Goal: Task Accomplishment & Management: Use online tool/utility

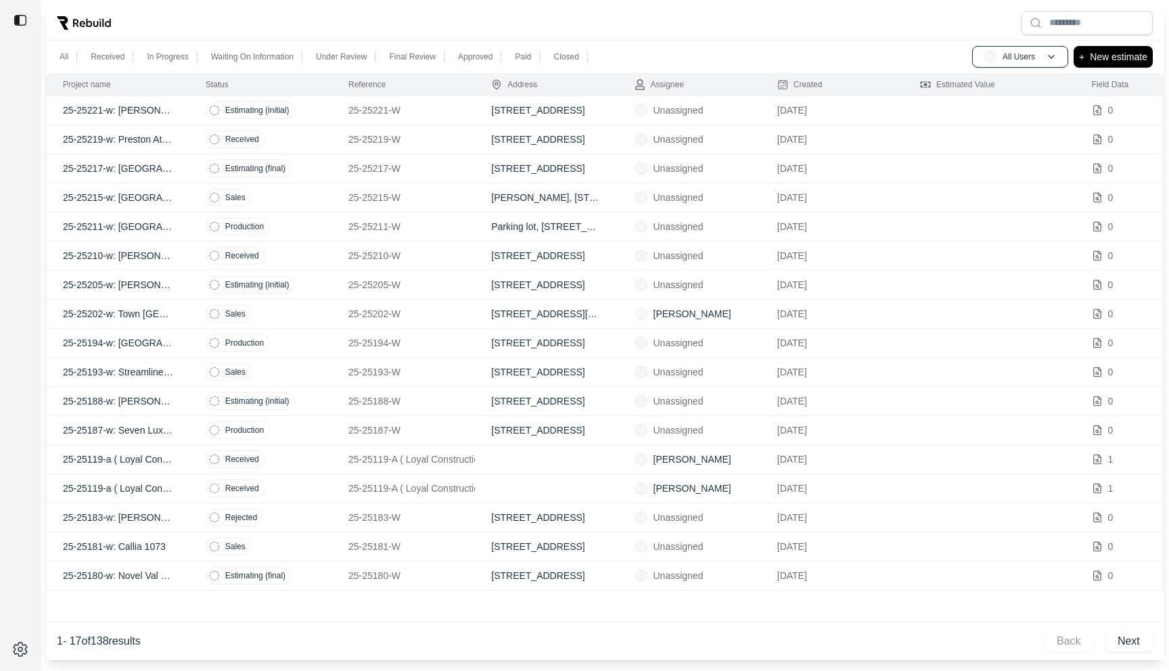
click at [430, 109] on p "25-25221-W" at bounding box center [404, 111] width 110 height 14
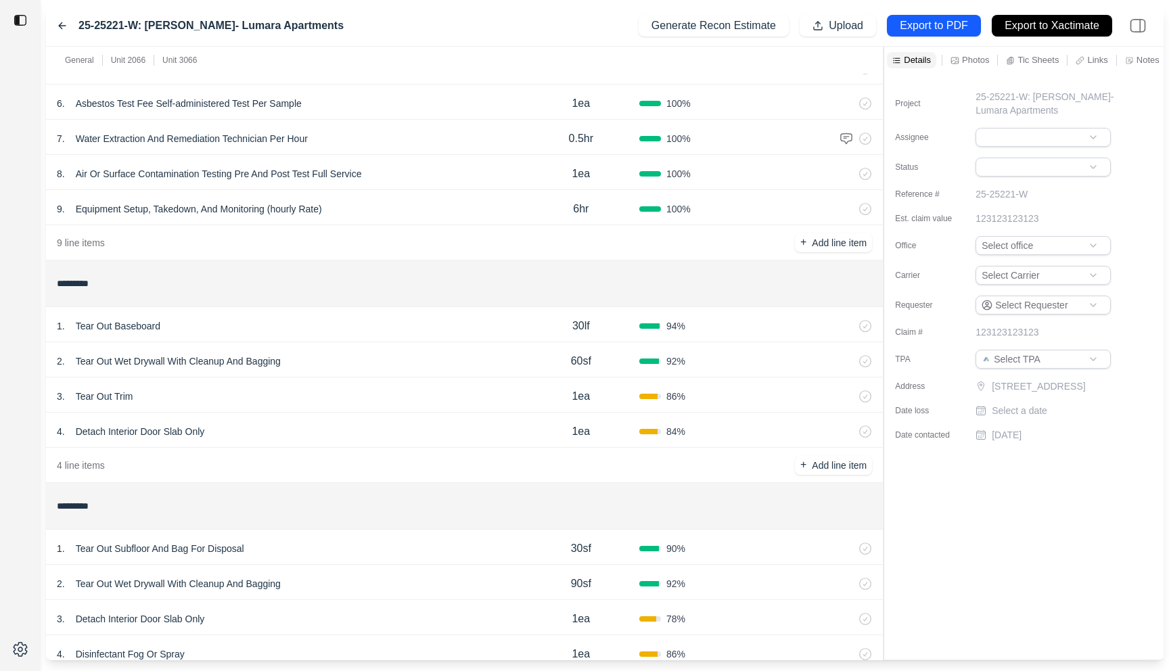
scroll to position [277, 0]
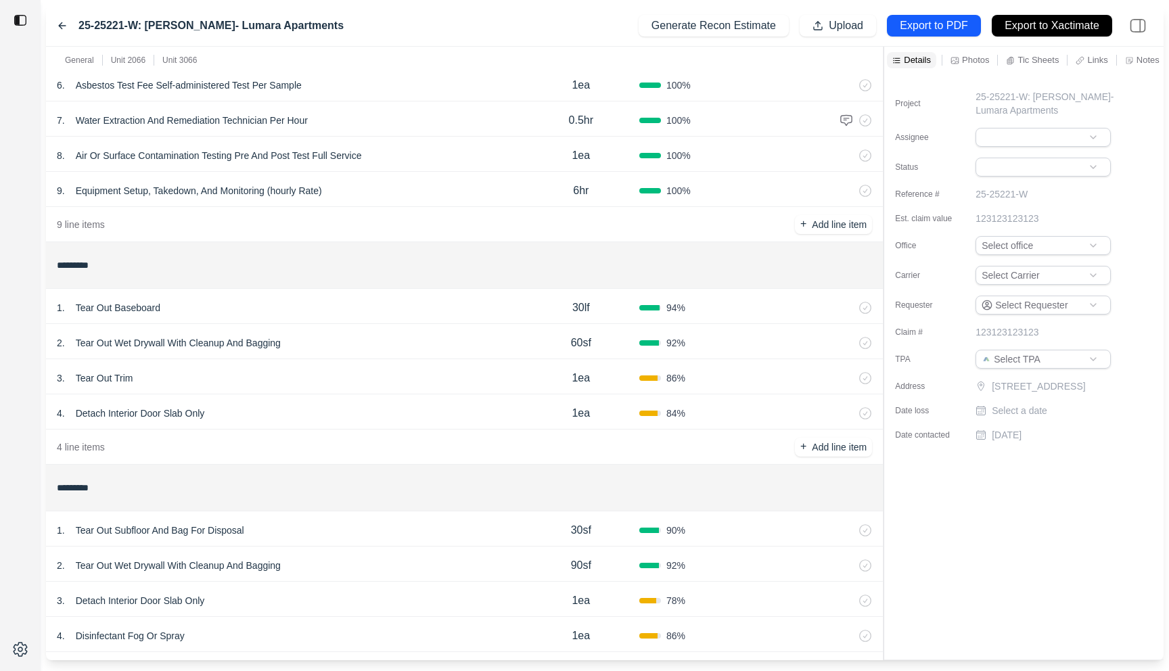
click at [410, 347] on div "2 . Tear Out Wet Drywall With Cleanup And Bagging" at bounding box center [290, 343] width 466 height 19
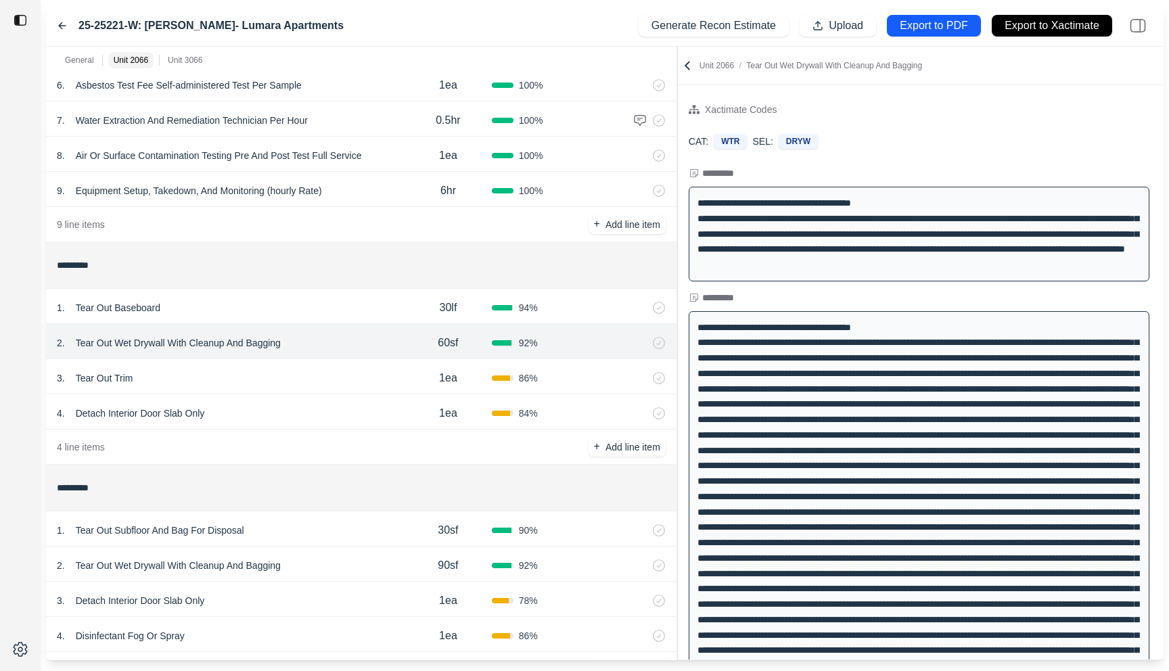
click at [677, 244] on div at bounding box center [677, 354] width 1 height 614
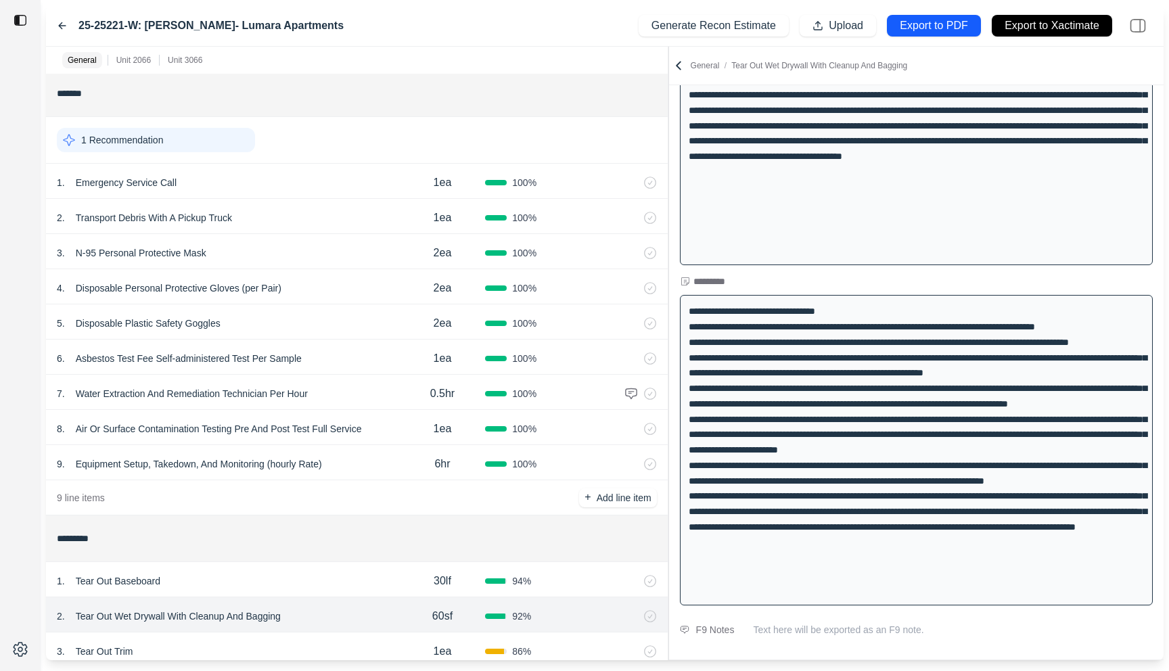
scroll to position [0, 0]
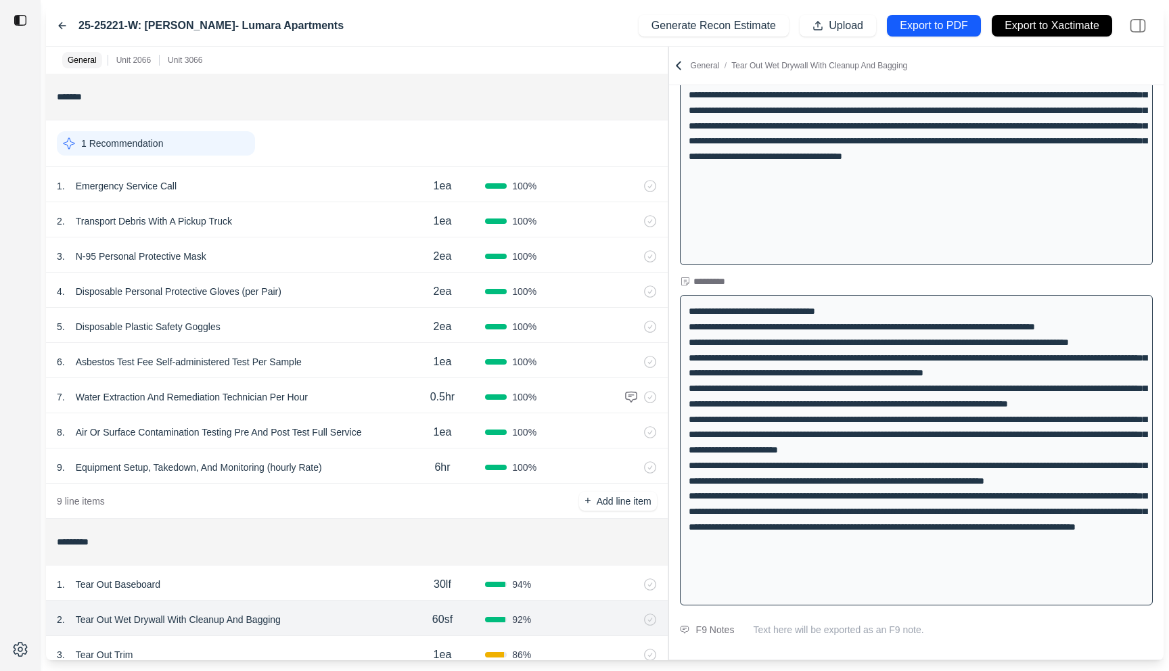
click at [58, 26] on icon at bounding box center [62, 25] width 11 height 11
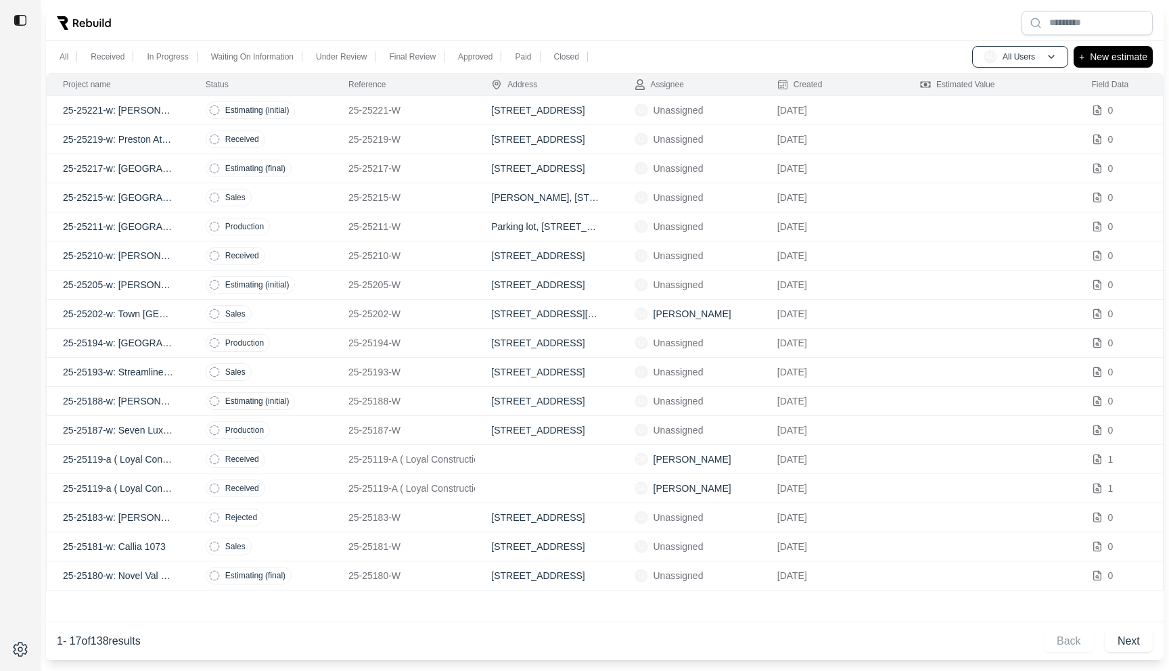
click at [443, 104] on p "25-25221-W" at bounding box center [404, 111] width 110 height 14
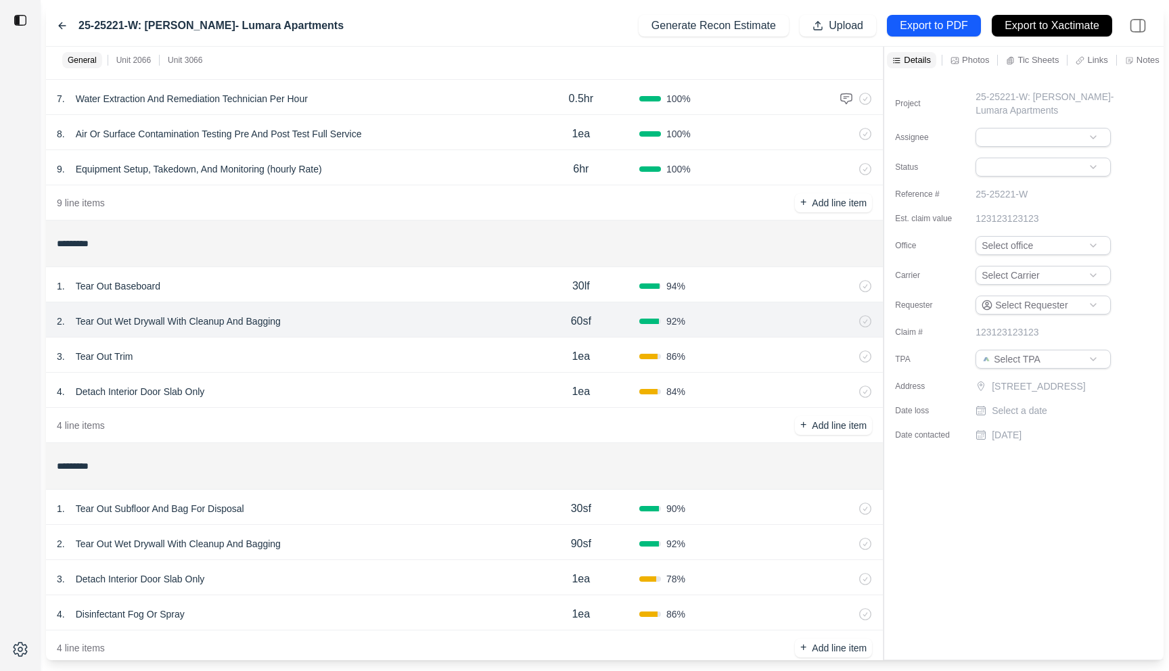
scroll to position [326, 0]
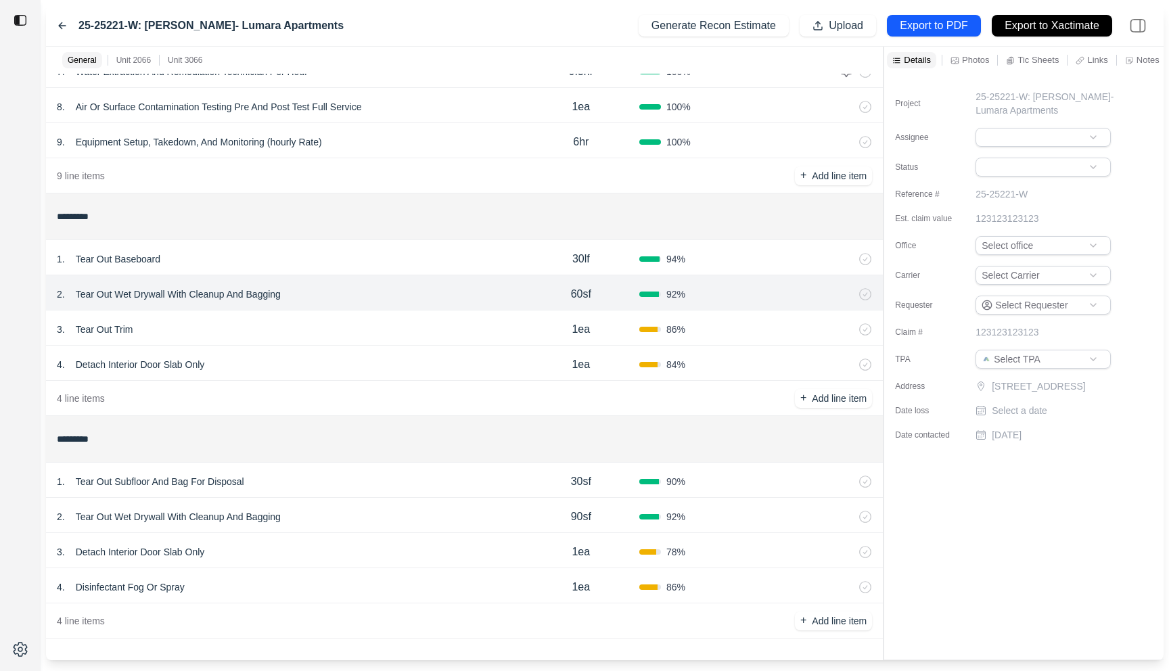
click at [474, 252] on div "1 . Tear Out Baseboard" at bounding box center [290, 259] width 466 height 19
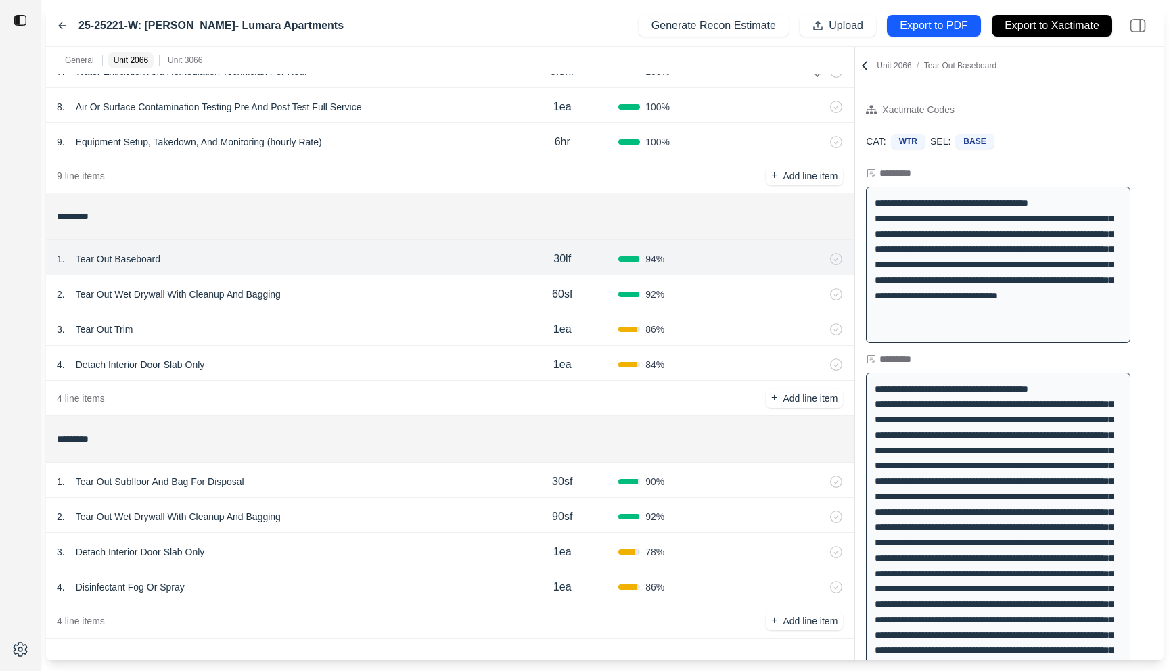
click at [855, 183] on div at bounding box center [855, 354] width 1 height 614
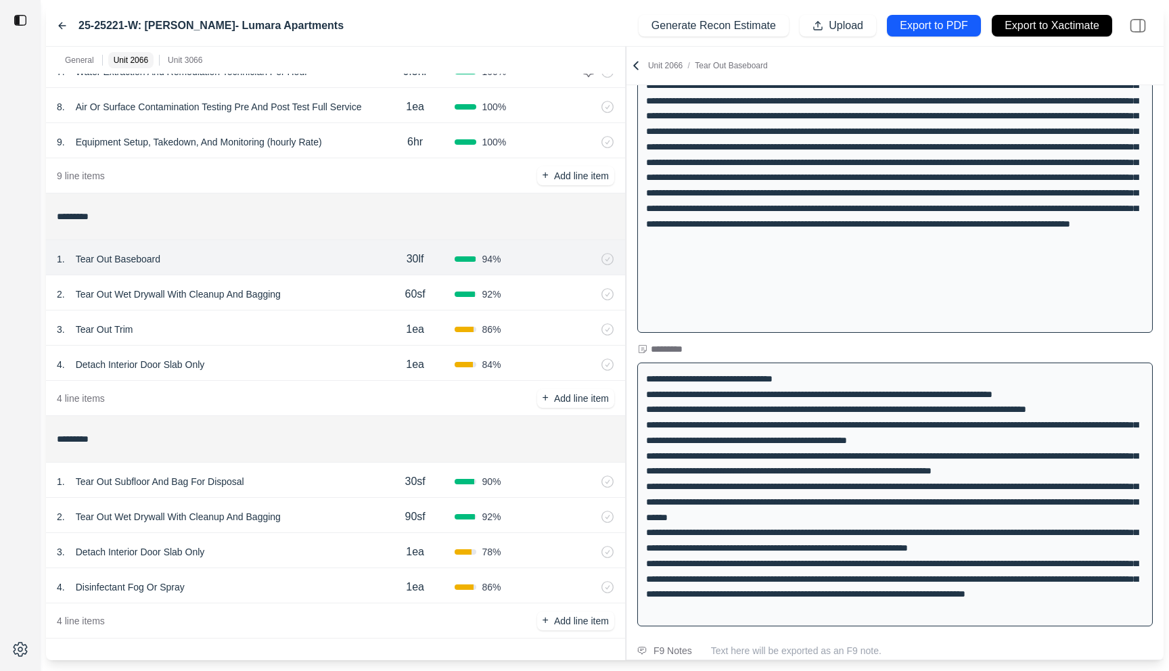
scroll to position [410, 0]
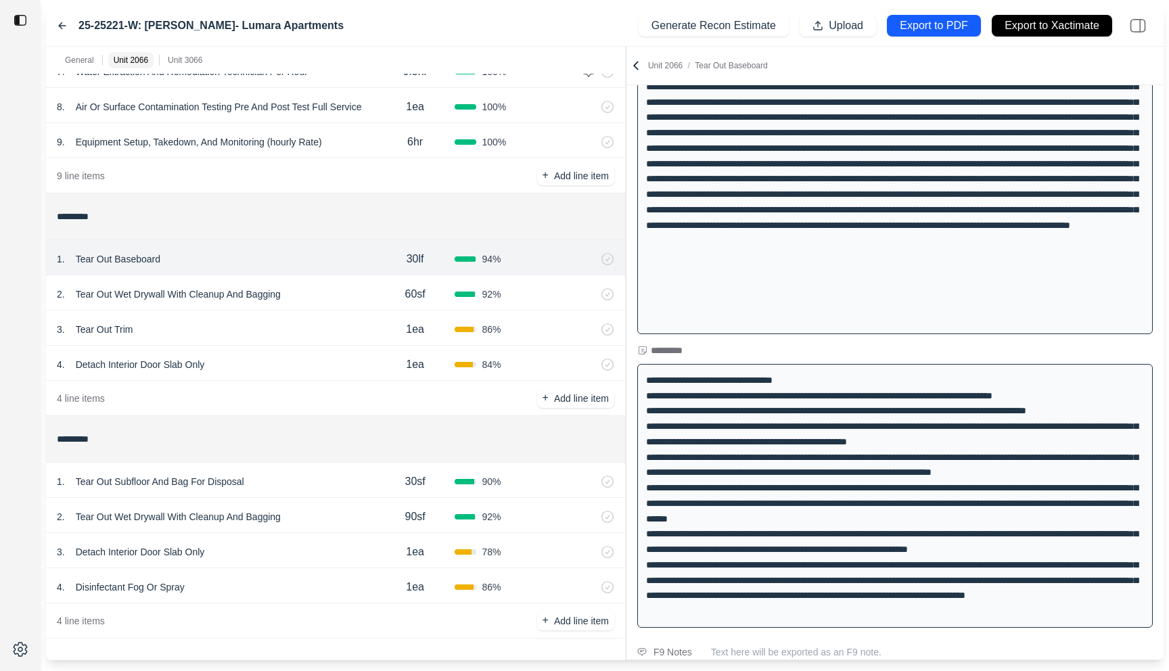
click at [280, 365] on div "4 . Detach Interior Door Slab Only" at bounding box center [216, 364] width 319 height 19
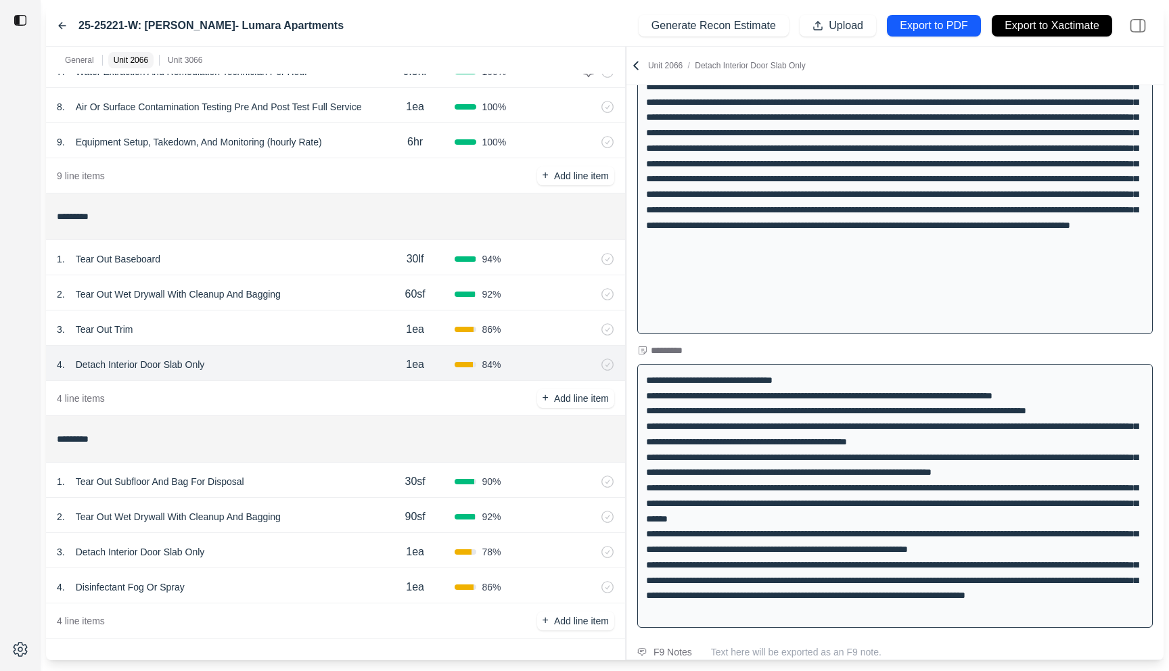
click at [294, 315] on div "3 . Tear Out Trim 1ea 86 %" at bounding box center [335, 328] width 579 height 35
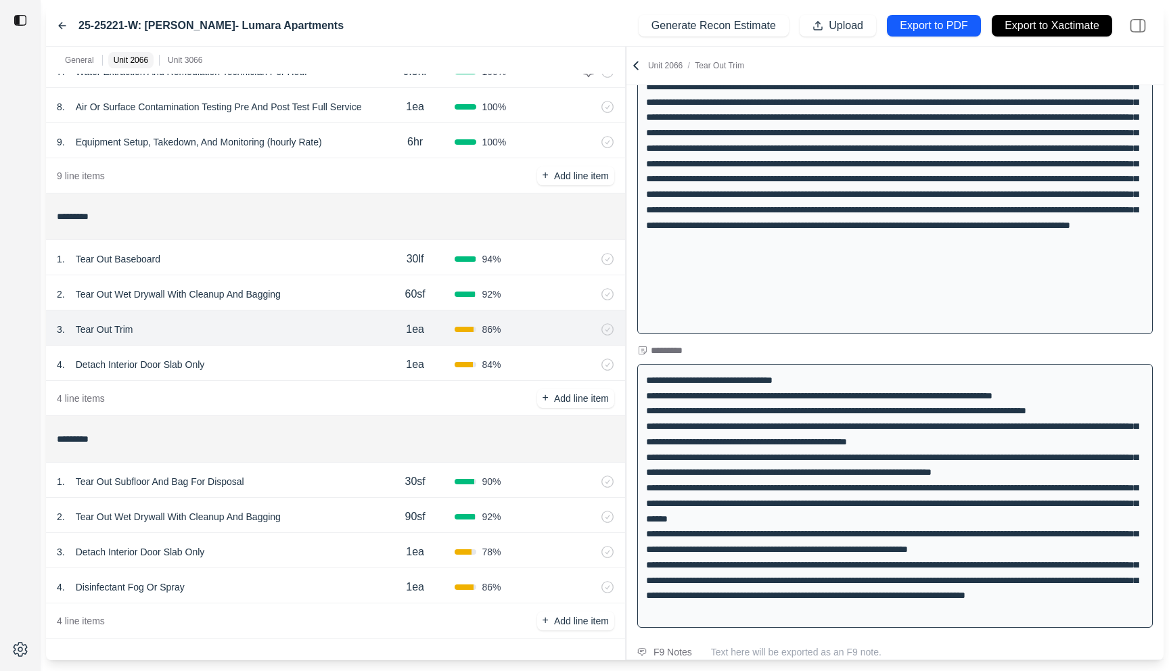
click at [325, 282] on div "2 . Tear Out Wet Drywall With Cleanup And Bagging 60sf 92 %" at bounding box center [335, 292] width 579 height 35
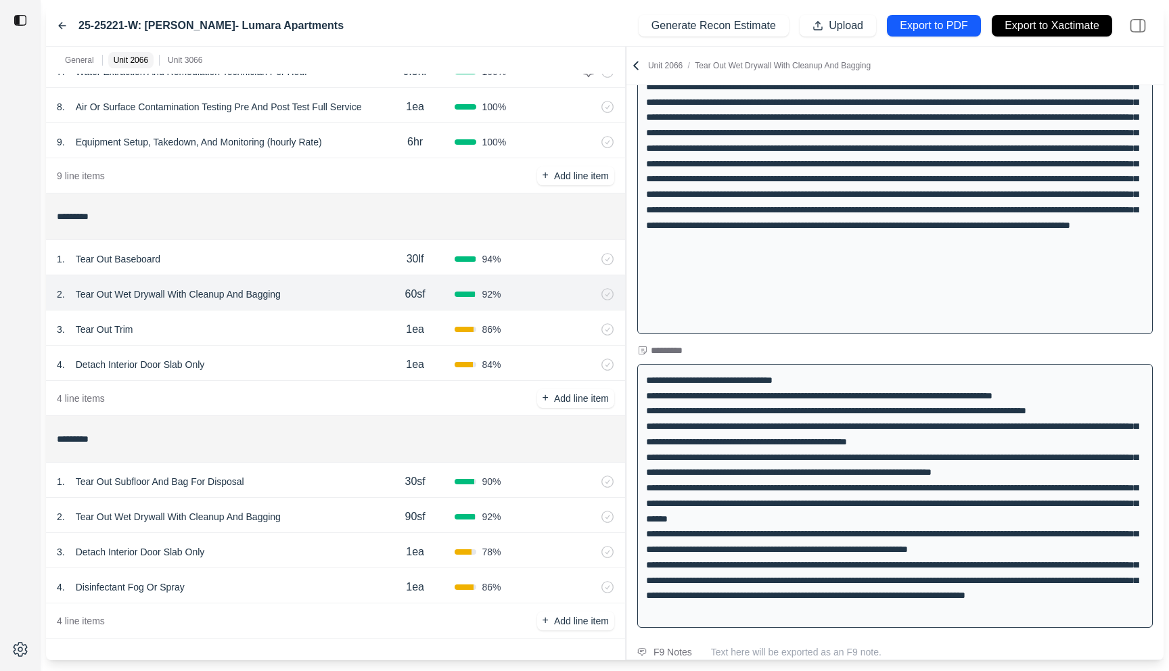
click at [325, 260] on div "1 . Tear Out Baseboard" at bounding box center [216, 259] width 319 height 19
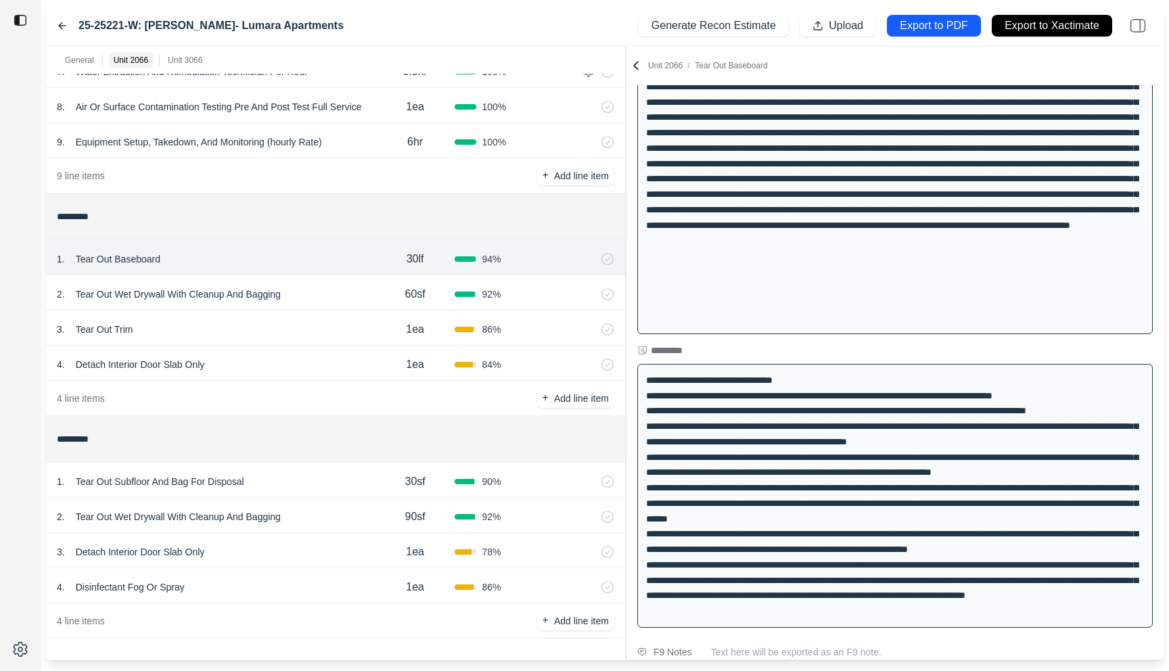
click at [305, 483] on div "1 . Tear Out Subfloor And Bag For Disposal" at bounding box center [216, 481] width 319 height 19
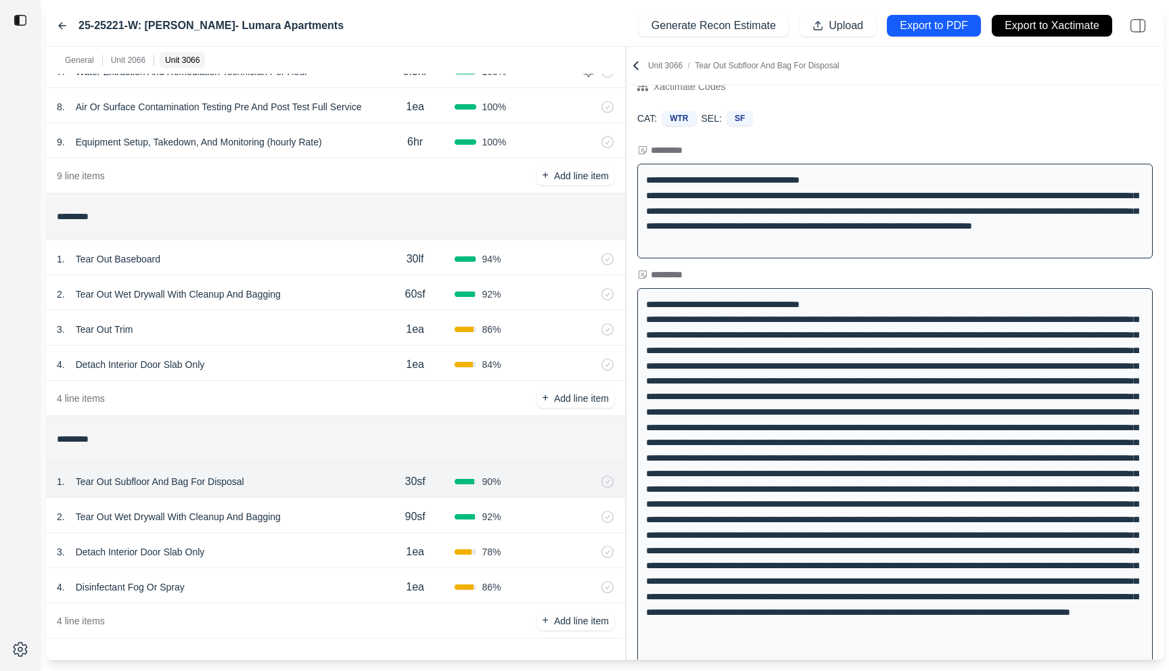
scroll to position [0, 0]
